Goal: Check status

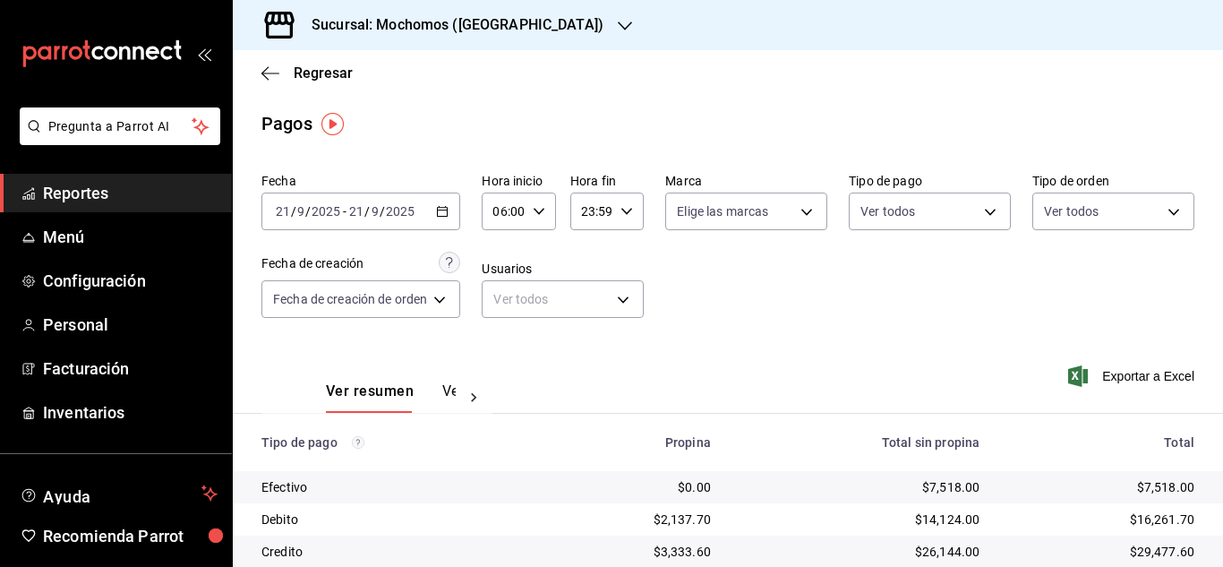
click at [543, 214] on icon "button" at bounding box center [539, 211] width 13 height 13
click at [506, 302] on span "05" at bounding box center [502, 303] width 7 height 14
click at [781, 315] on div at bounding box center [611, 283] width 1223 height 567
click at [540, 204] on div "05:00 Hora inicio" at bounding box center [518, 211] width 73 height 38
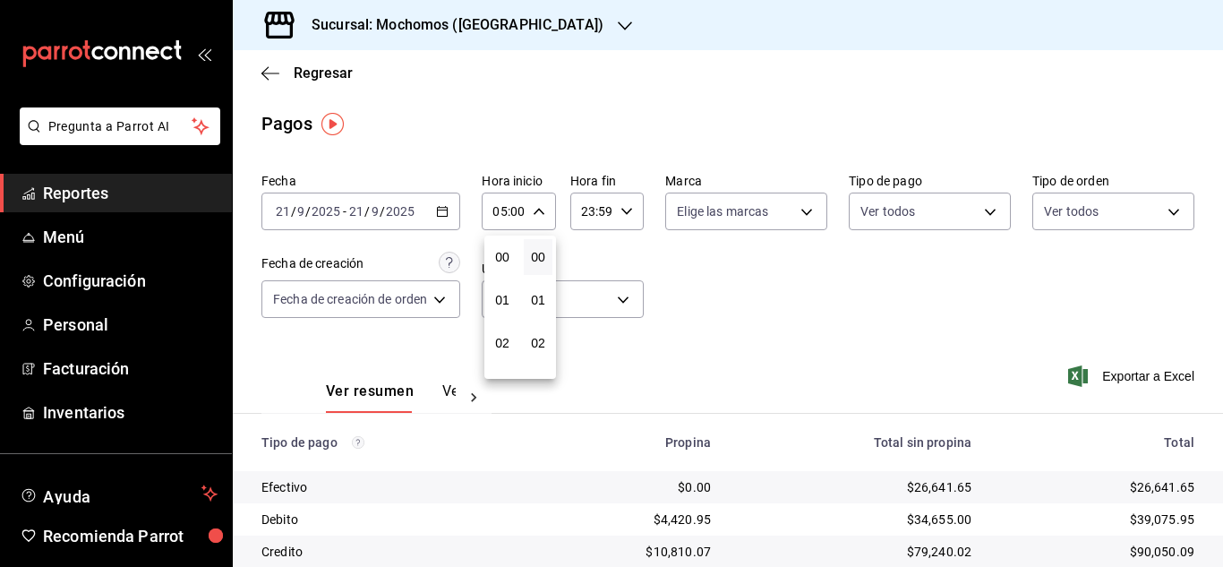
scroll to position [215, 0]
click at [500, 305] on span "06" at bounding box center [502, 300] width 7 height 14
click at [763, 305] on div at bounding box center [611, 283] width 1223 height 567
click at [548, 208] on div "06:00 Hora inicio" at bounding box center [518, 211] width 73 height 38
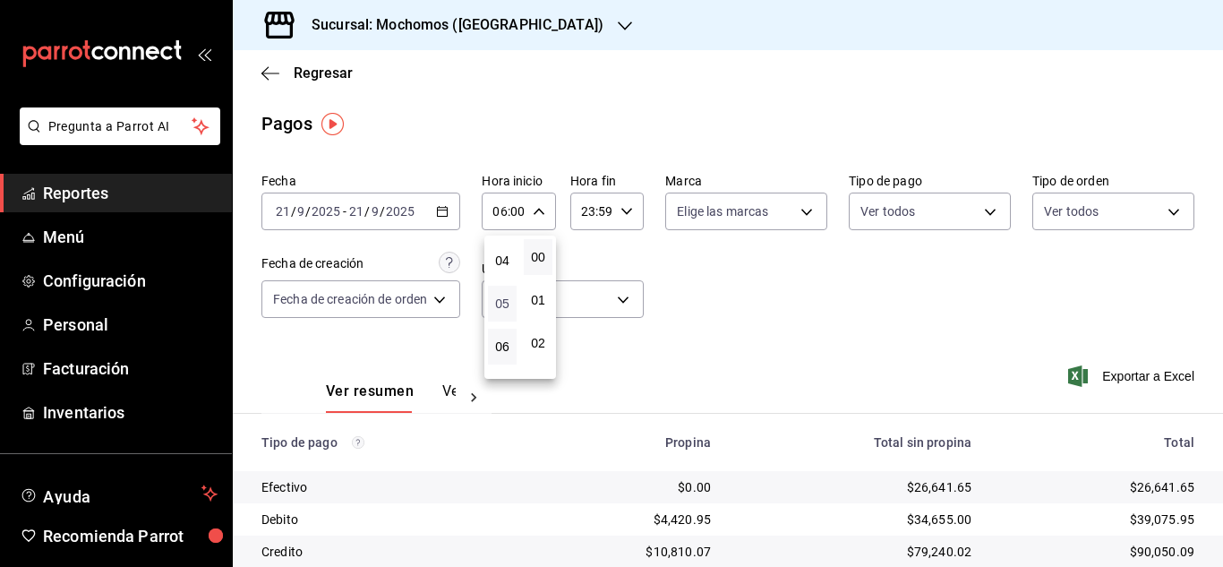
click at [505, 305] on span "05" at bounding box center [502, 303] width 7 height 14
click at [927, 313] on div at bounding box center [611, 283] width 1223 height 567
click at [542, 213] on icon "button" at bounding box center [539, 211] width 13 height 13
click at [504, 300] on span "06" at bounding box center [502, 300] width 7 height 14
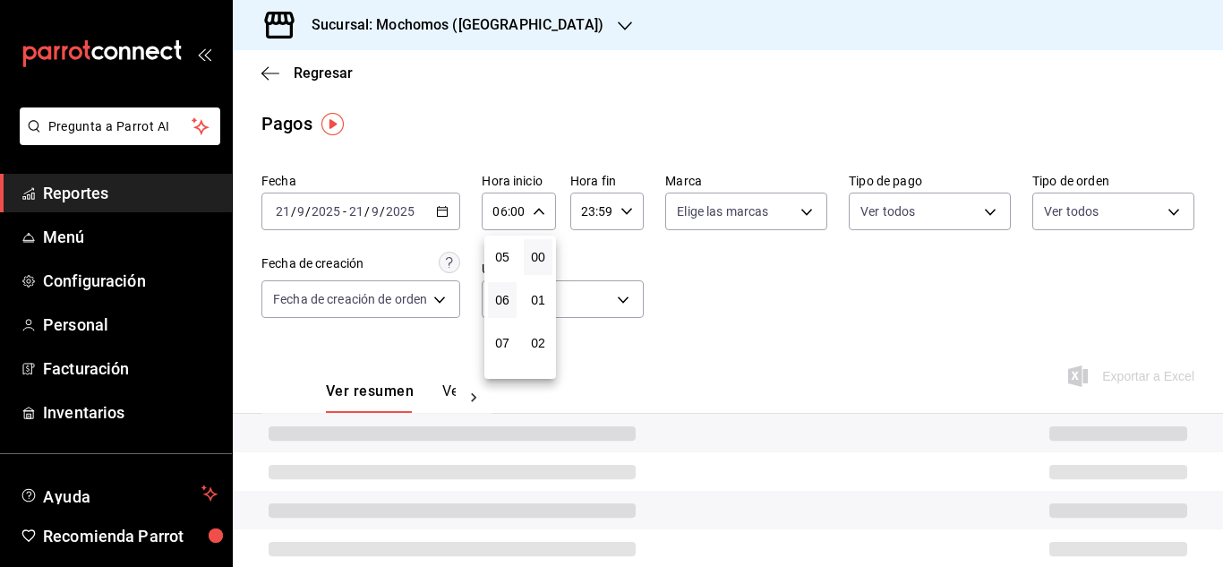
click at [860, 319] on div at bounding box center [611, 283] width 1223 height 567
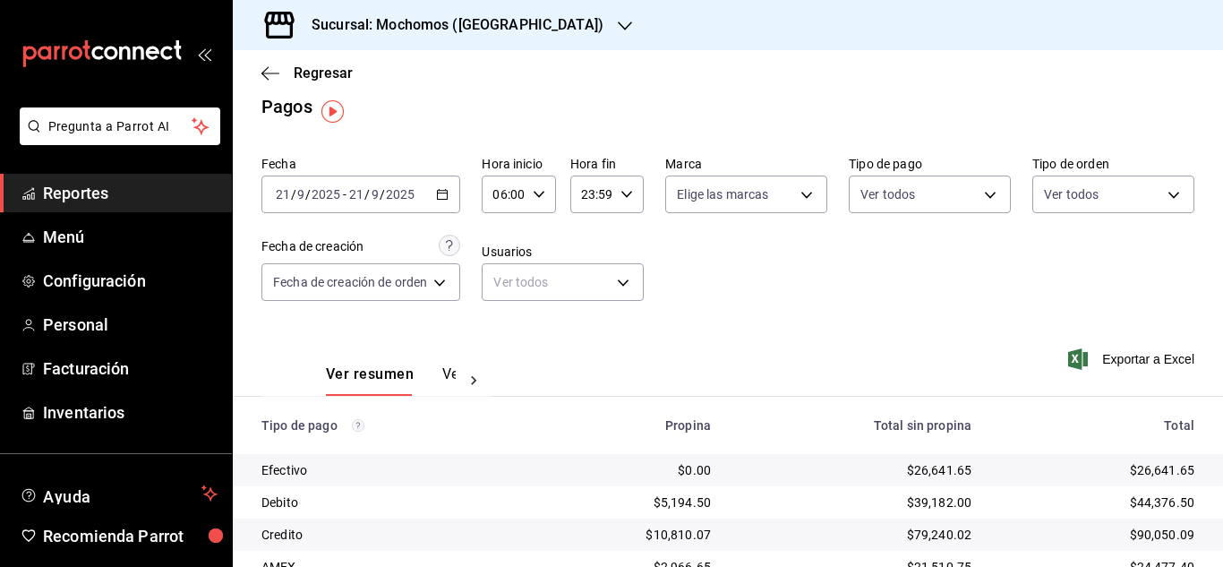
scroll to position [13, 0]
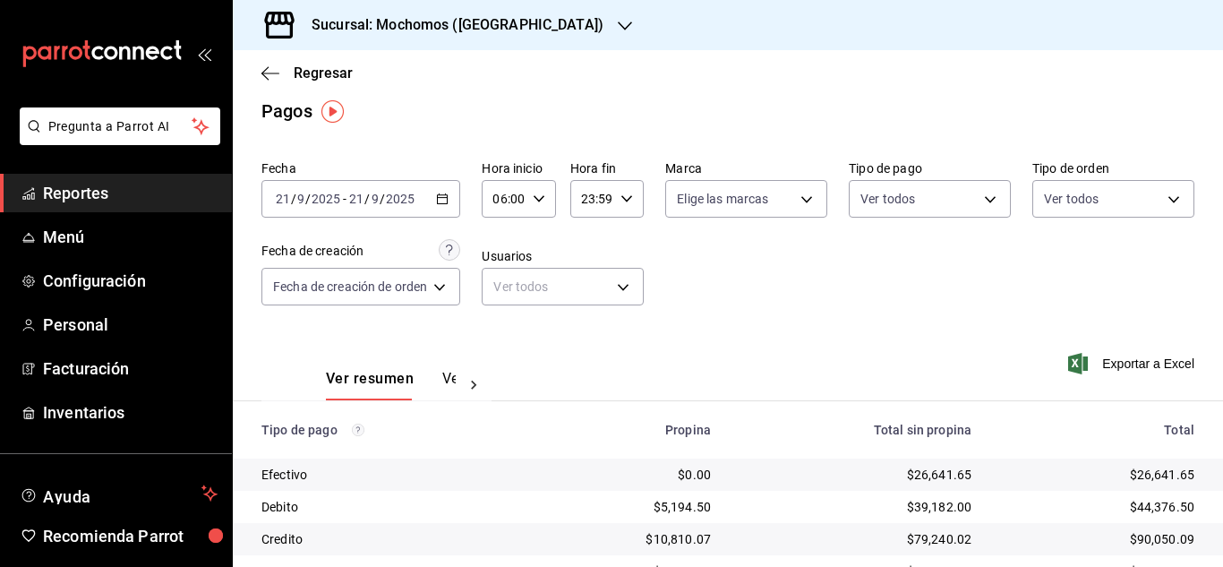
click at [547, 197] on div "06:00 Hora inicio" at bounding box center [518, 199] width 73 height 38
click at [502, 292] on span "05" at bounding box center [502, 291] width 7 height 14
type input "05:00"
click at [744, 309] on div at bounding box center [611, 283] width 1223 height 567
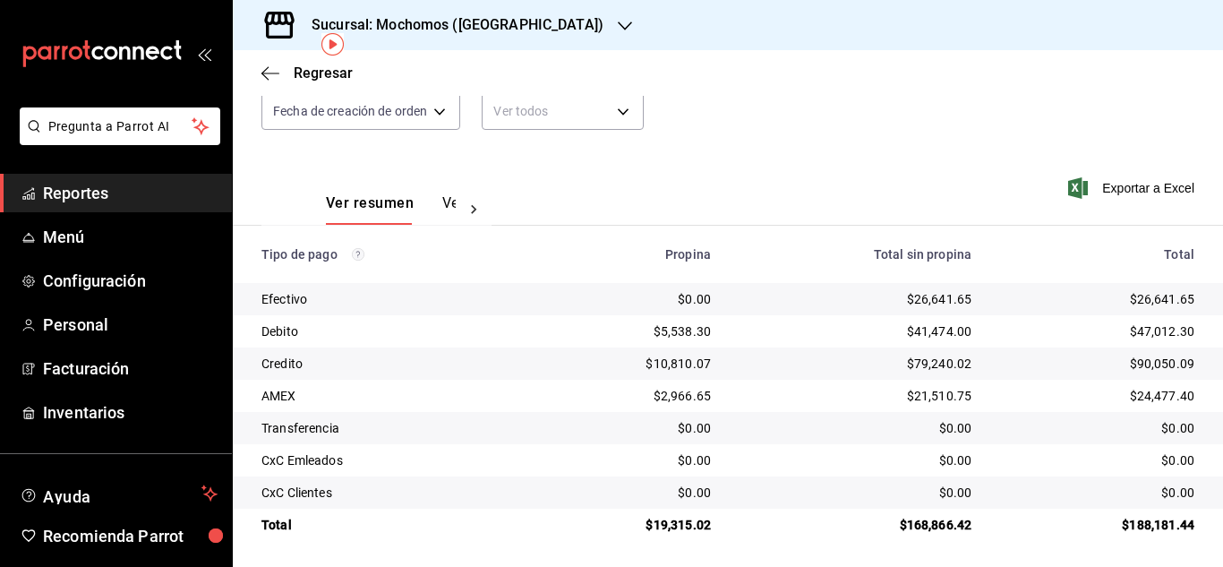
scroll to position [192, 0]
